Goal: Answer question/provide support

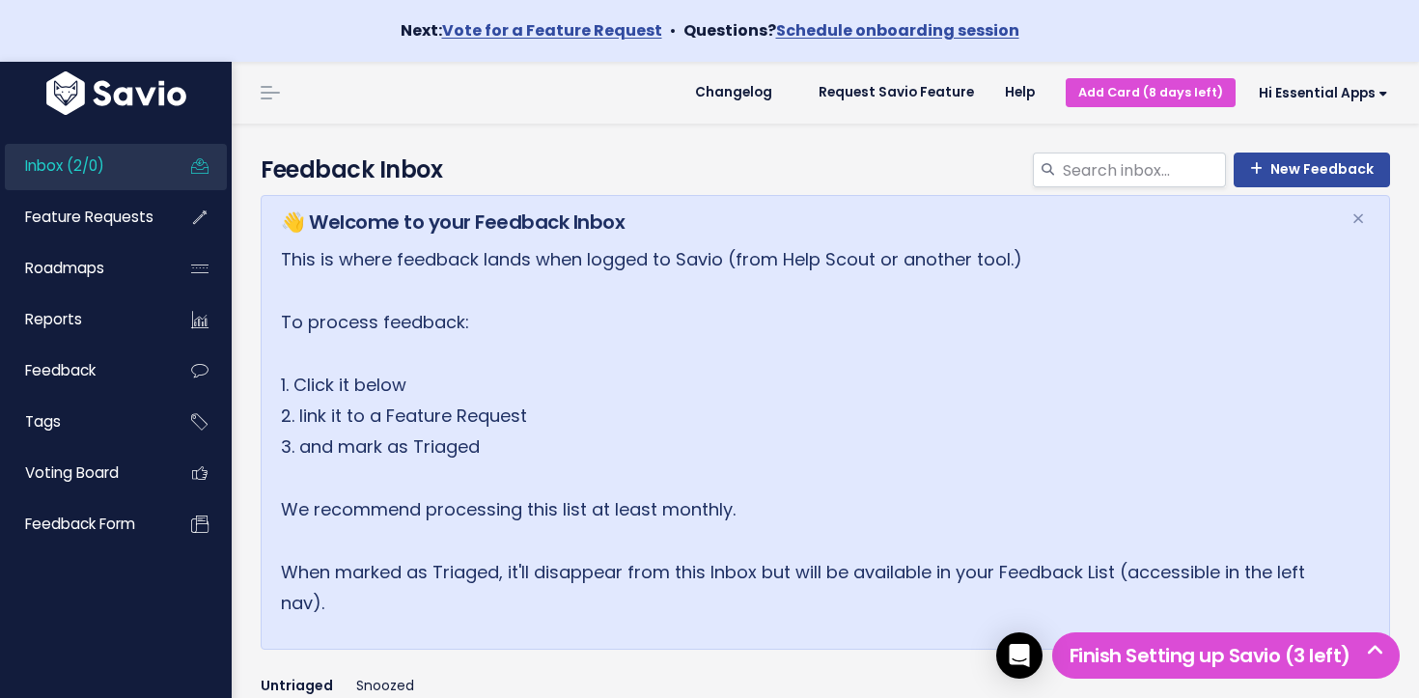
scroll to position [456, 0]
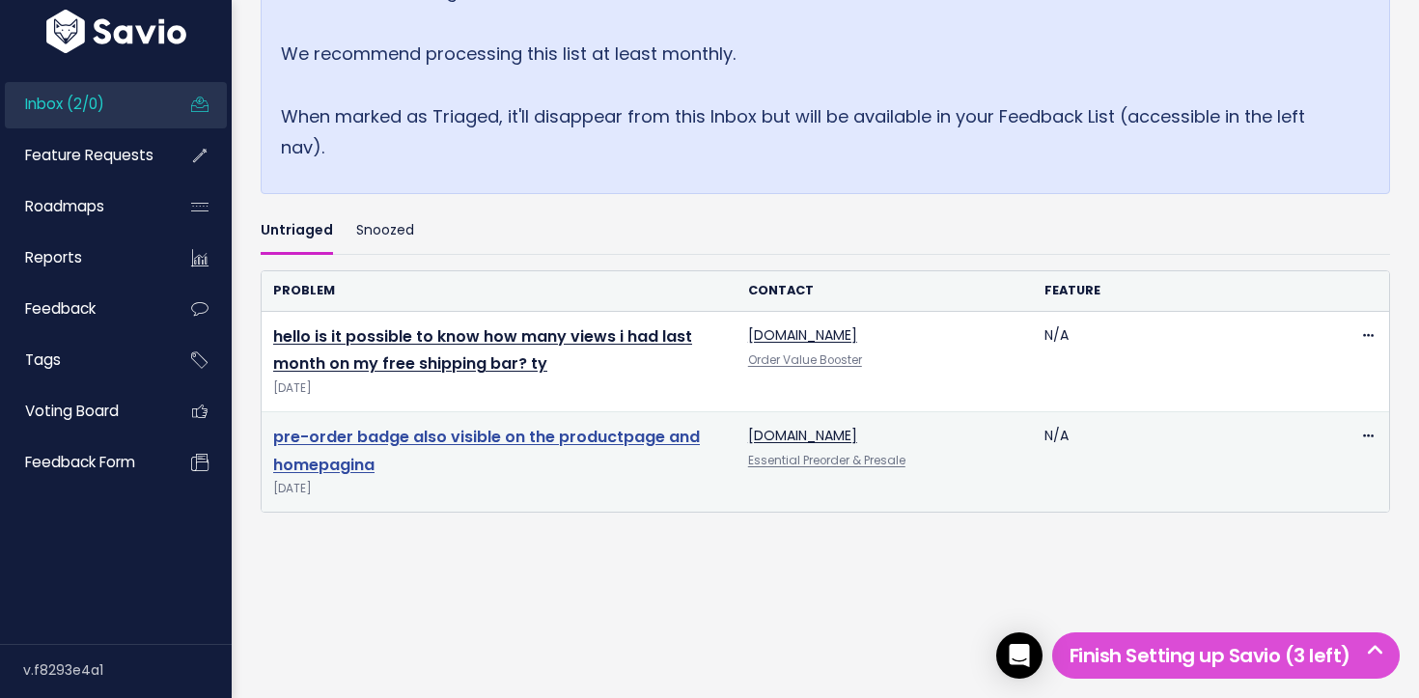
click at [427, 444] on link "pre-order badge also visible on the productpage and homepagina" at bounding box center [486, 451] width 427 height 50
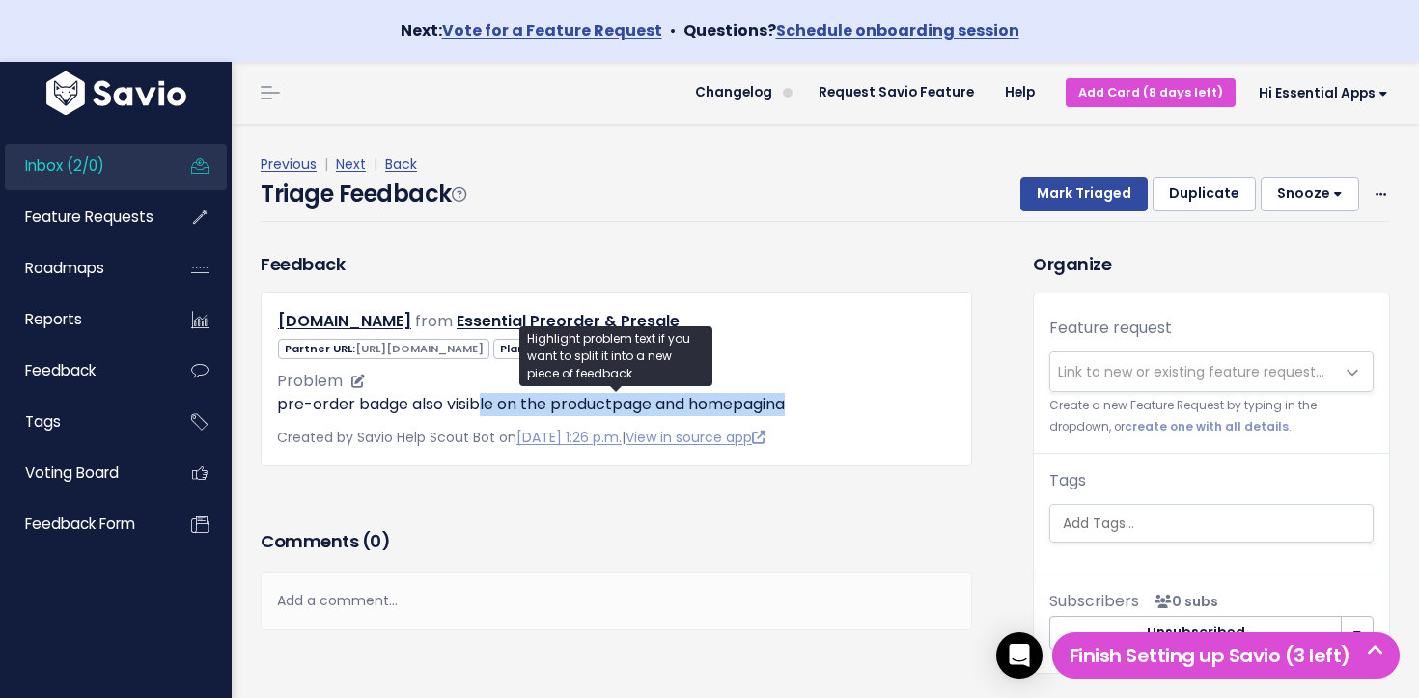
drag, startPoint x: 538, startPoint y: 399, endPoint x: 865, endPoint y: 407, distance: 327.4
click at [865, 407] on p "pre-order badge also visible on the productpage and homepagina" at bounding box center [616, 404] width 679 height 23
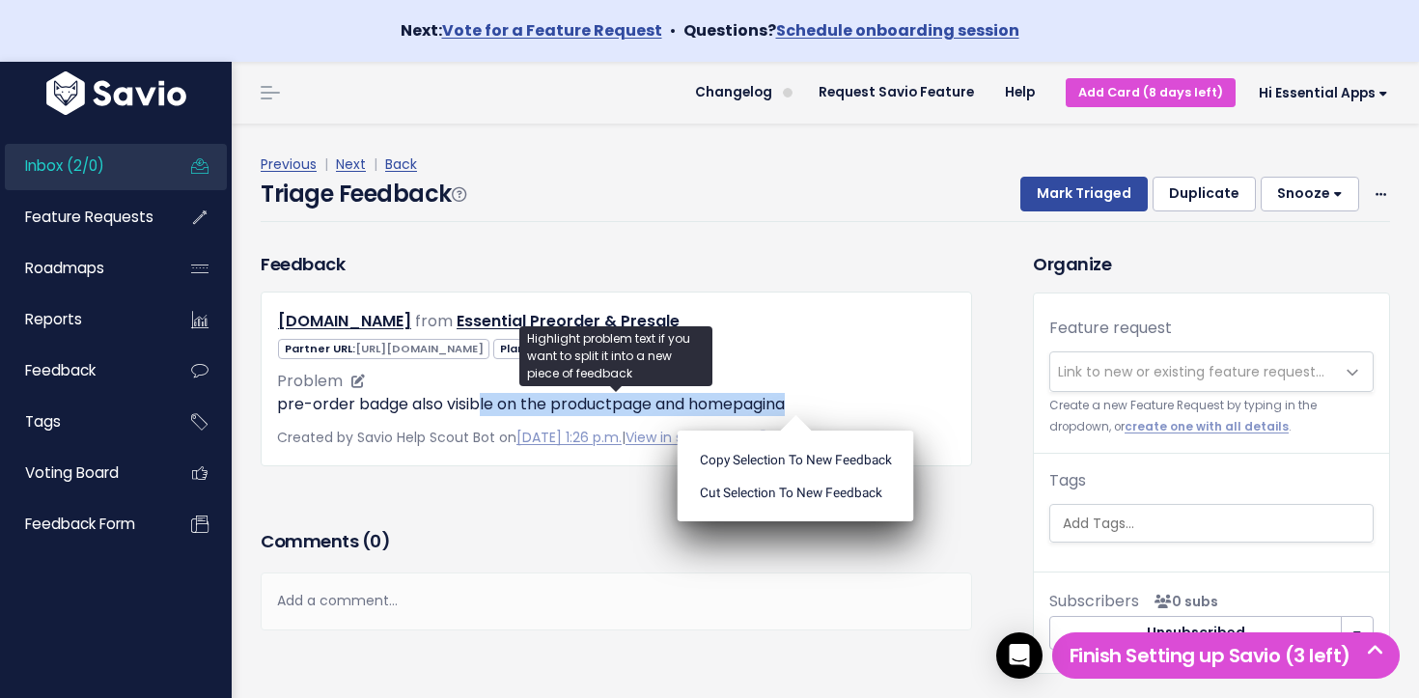
click at [865, 407] on p "pre-order badge also visible on the productpage and homepagina" at bounding box center [616, 404] width 679 height 23
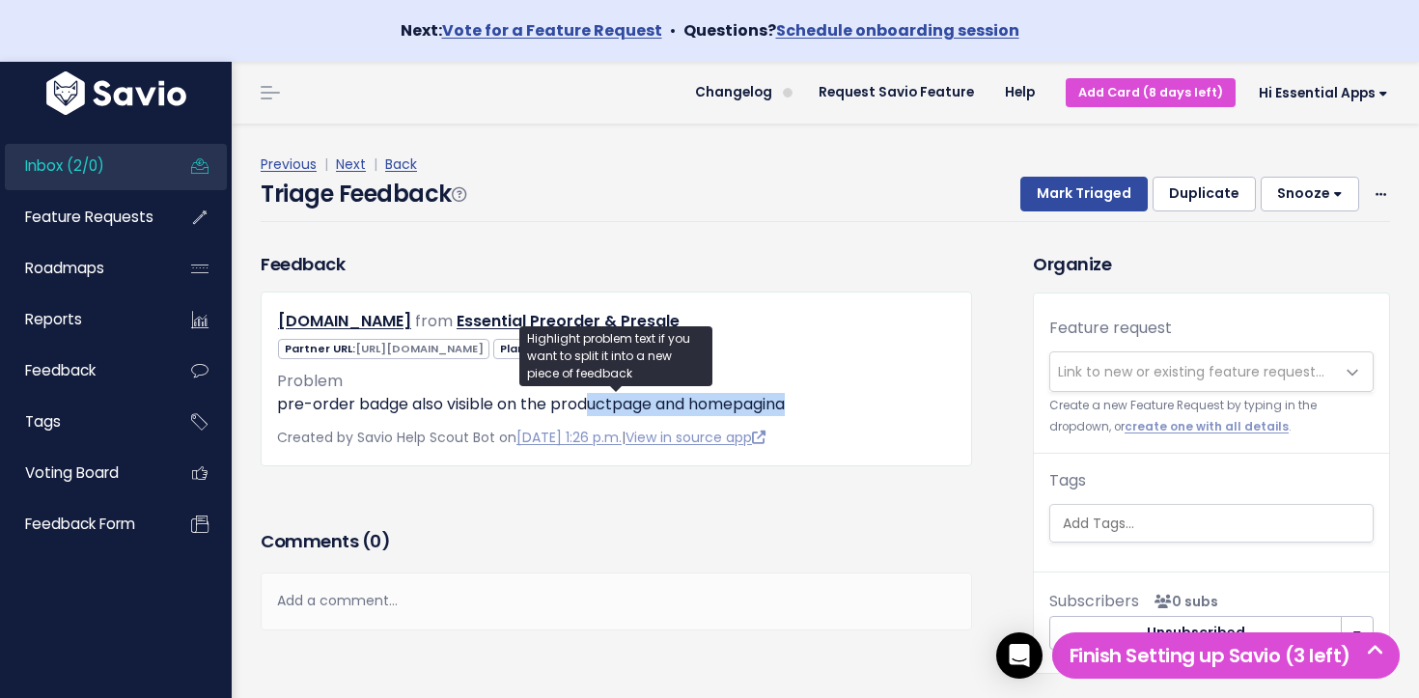
drag, startPoint x: 834, startPoint y: 406, endPoint x: 577, endPoint y: 404, distance: 256.9
click at [579, 404] on p "pre-order badge also visible on the productpage and homepagina" at bounding box center [616, 404] width 679 height 23
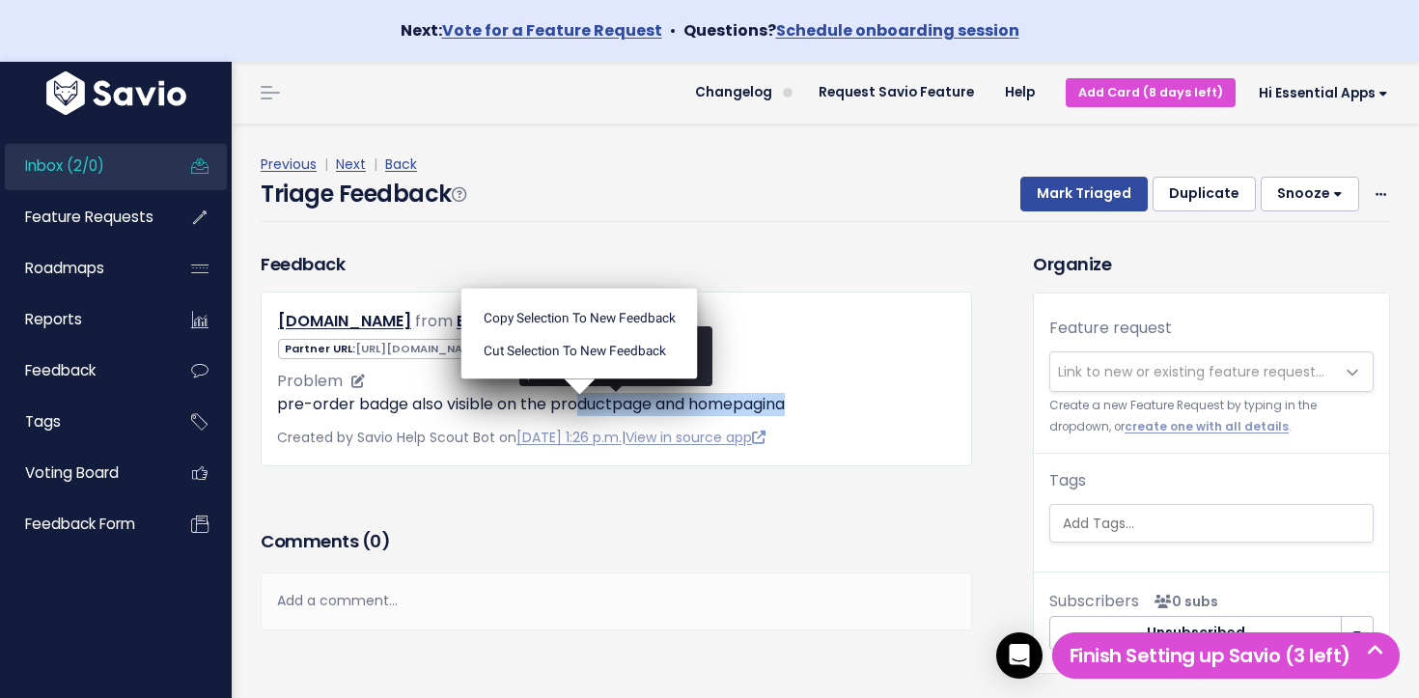
drag, startPoint x: 577, startPoint y: 404, endPoint x: 592, endPoint y: 406, distance: 14.6
click at [576, 379] on ul "Copy selection to new Feedback Cut selection to new Feedback" at bounding box center [580, 334] width 237 height 91
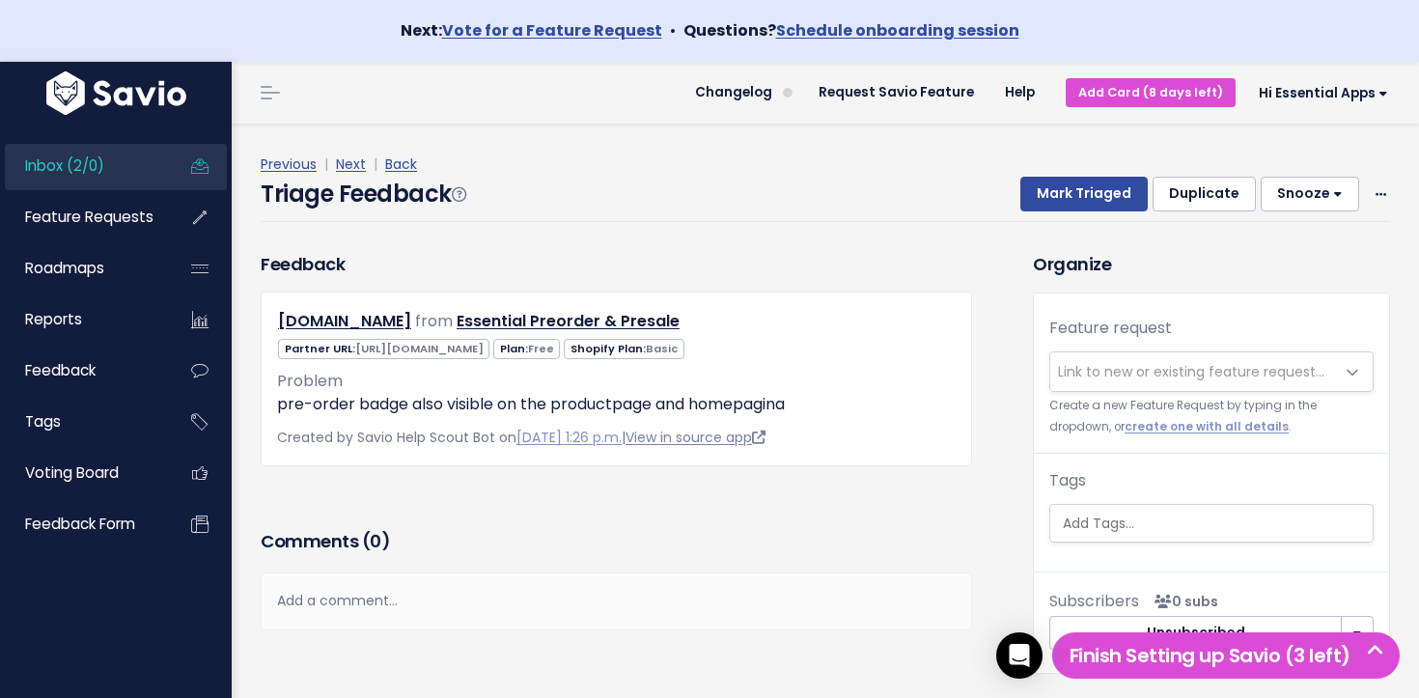
click at [683, 438] on link "View in source app" at bounding box center [696, 437] width 140 height 19
